Goal: Information Seeking & Learning: Learn about a topic

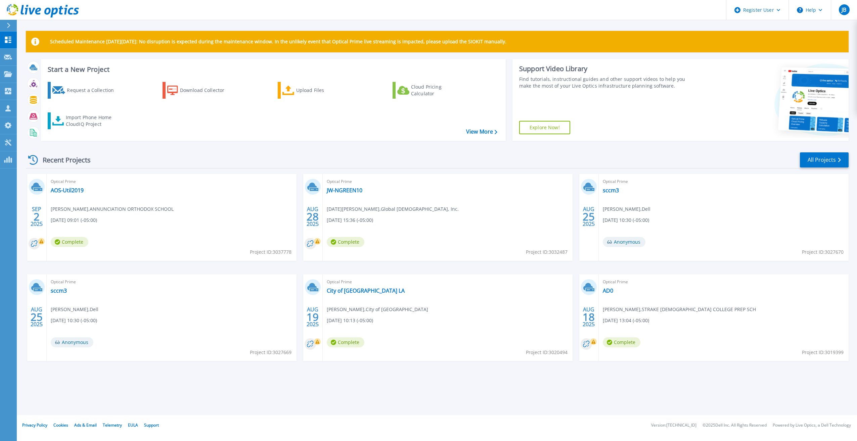
click at [367, 414] on div "Scheduled Maintenance [DATE][DATE]: No disruption is expected during the mainte…" at bounding box center [437, 208] width 841 height 416
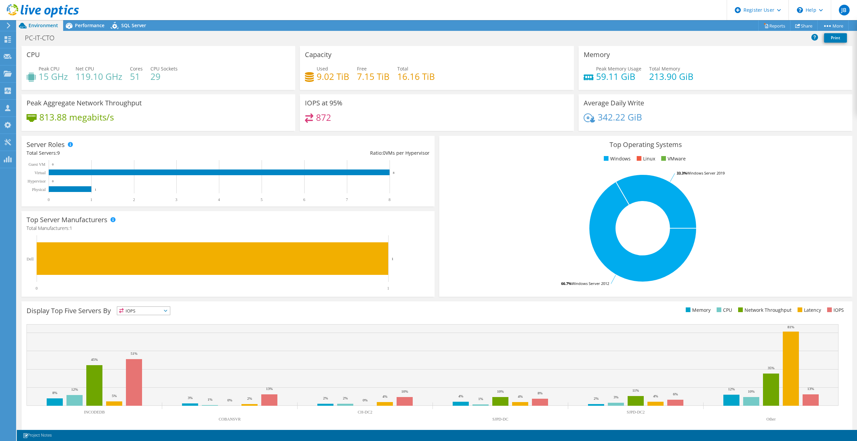
click at [437, 208] on div "Top Operating Systems Windows Linux VMware 66.7% Windows Server 2012 33.3% Wind…" at bounding box center [646, 217] width 418 height 166
click at [433, 226] on div "Top Server Manufacturers Manufacturers are shown for physical servers and hyper…" at bounding box center [228, 254] width 418 height 90
click at [432, 207] on div "Server Roles Physical Servers represent bare metal servers that were targets of…" at bounding box center [228, 171] width 418 height 75
click at [131, 38] on div "PC-IT-CTO Print" at bounding box center [437, 38] width 841 height 12
click at [168, 37] on div "PC-IT-CTO Print" at bounding box center [437, 38] width 841 height 12
